Goal: Task Accomplishment & Management: Manage account settings

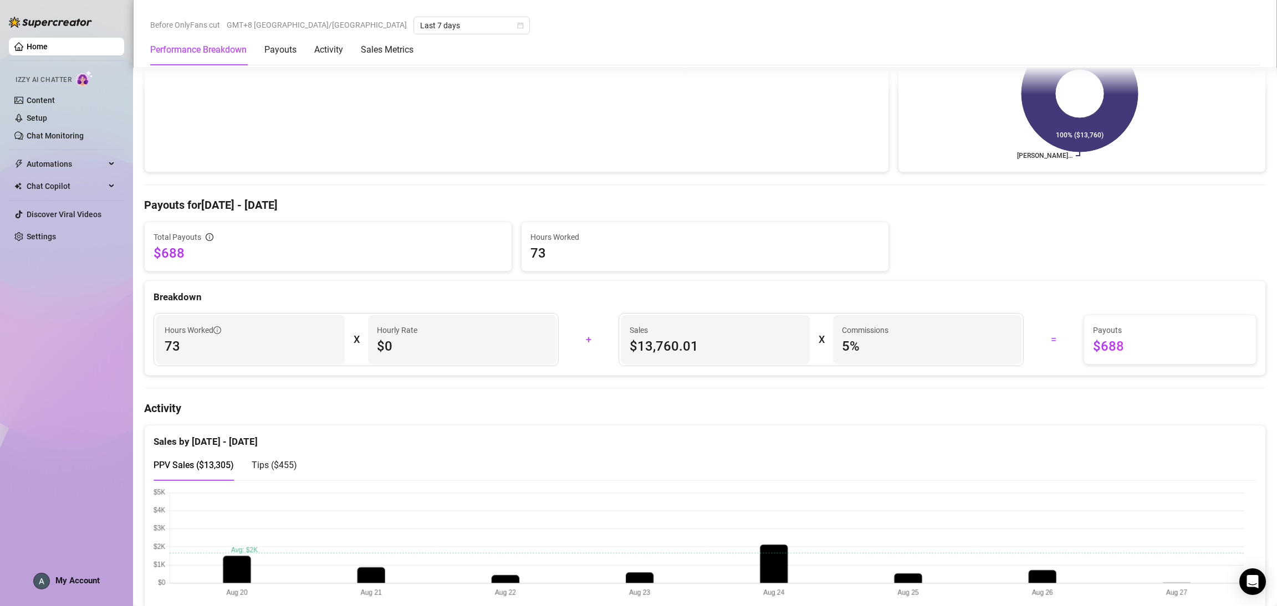
scroll to position [340, 0]
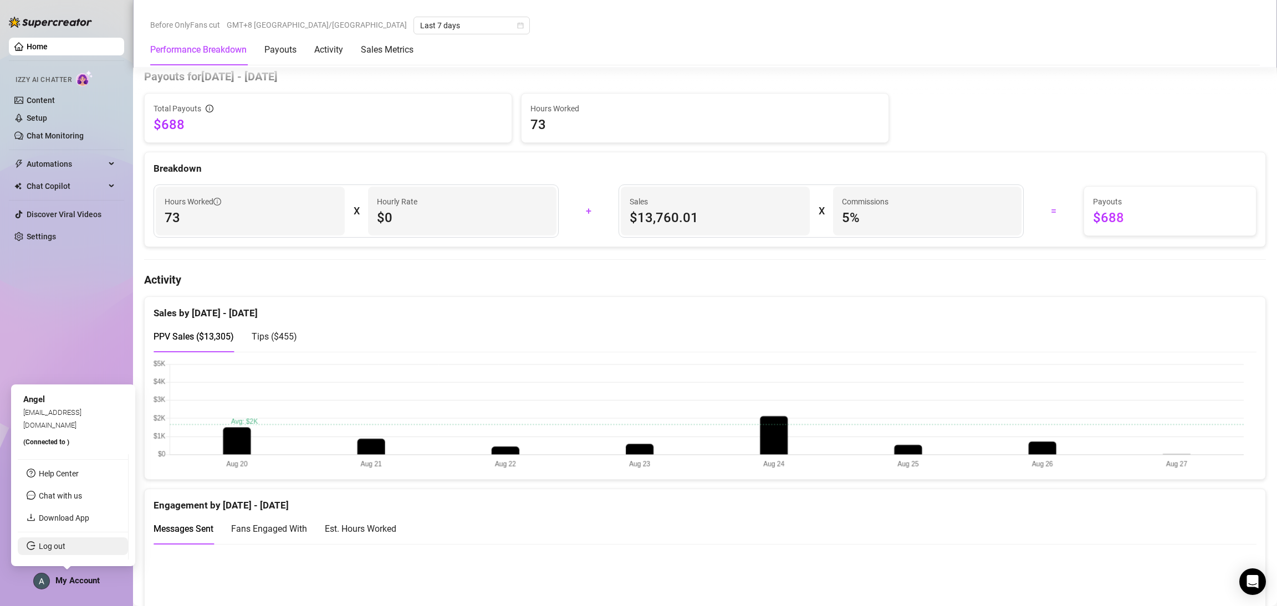
click at [65, 542] on link "Log out" at bounding box center [52, 546] width 27 height 9
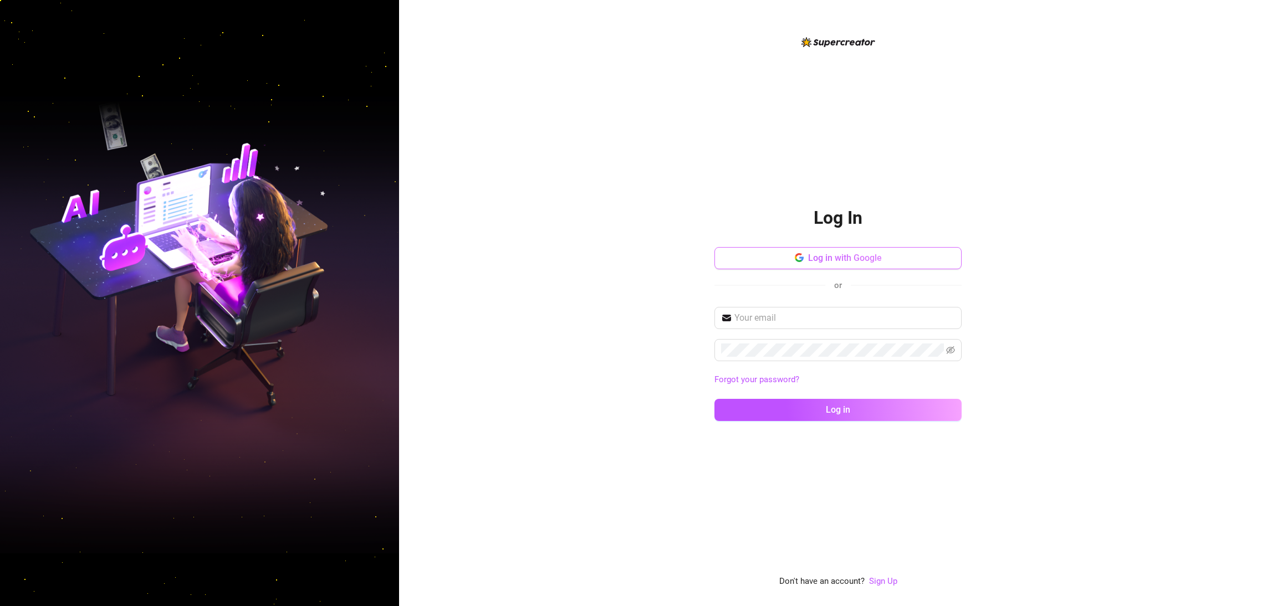
click at [842, 261] on span "Log in with Google" at bounding box center [845, 258] width 74 height 11
drag, startPoint x: 993, startPoint y: 174, endPoint x: 976, endPoint y: 194, distance: 25.6
click at [993, 174] on div "Log In Log in with Google or Forgot your password? Log in Don't have an account…" at bounding box center [838, 303] width 878 height 606
click at [883, 319] on input "text" at bounding box center [844, 317] width 221 height 13
type input "[EMAIL_ADDRESS][DOMAIN_NAME]"
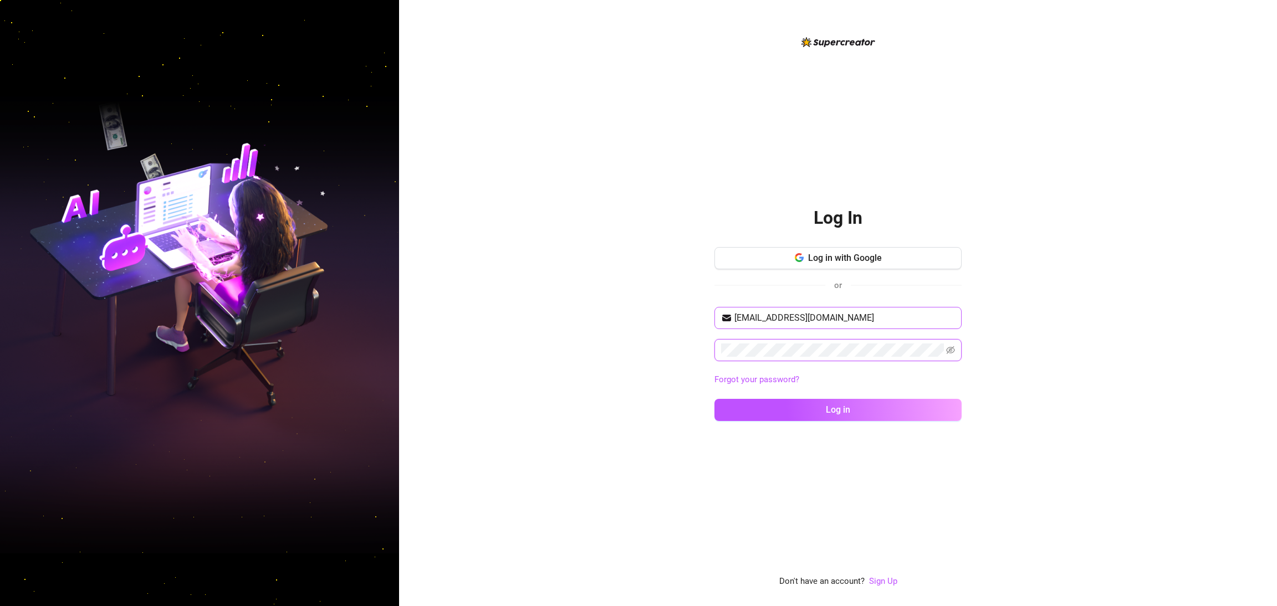
click at [714, 399] on button "Log in" at bounding box center [837, 410] width 247 height 22
